Goal: Find specific page/section: Find specific page/section

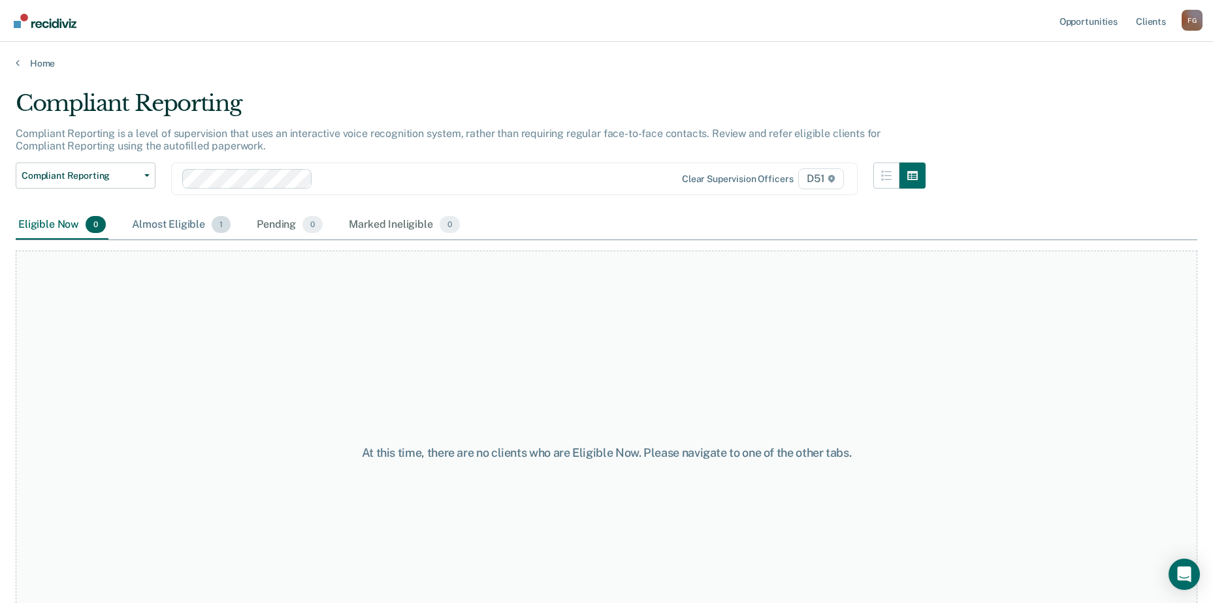
click at [165, 230] on div "Almost Eligible 1" at bounding box center [181, 225] width 104 height 29
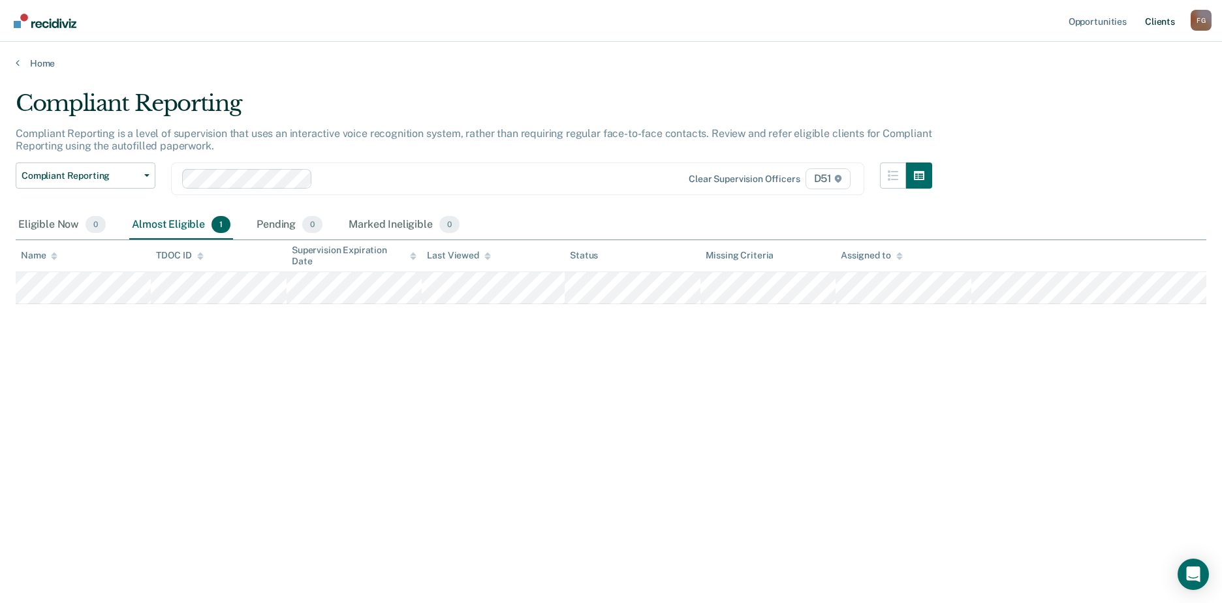
click at [1153, 23] on link "Client s" at bounding box center [1160, 21] width 35 height 42
